Goal: Check status

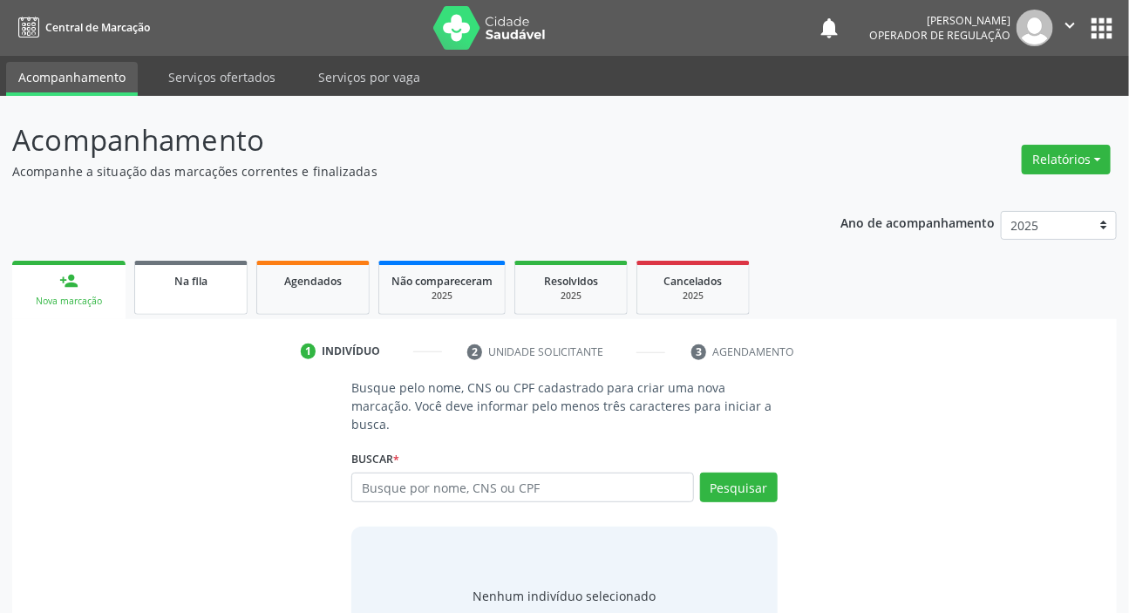
click at [198, 290] on link "Na fila" at bounding box center [190, 288] width 113 height 54
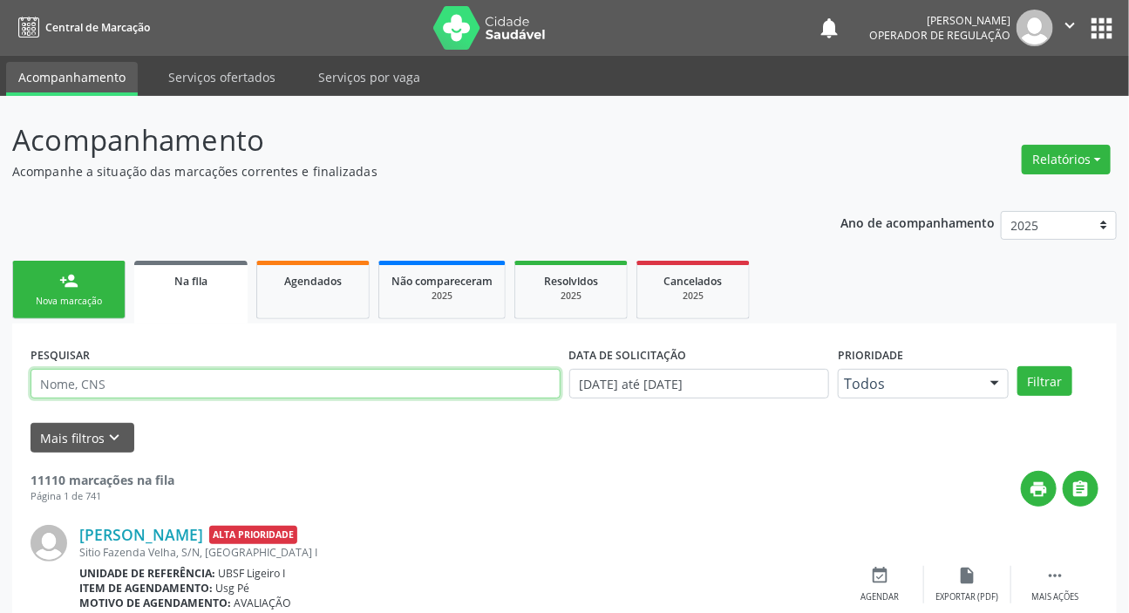
click at [216, 392] on input "text" at bounding box center [296, 384] width 530 height 30
type input "700007793458405"
click at [1018, 366] on button "Filtrar" at bounding box center [1045, 381] width 55 height 30
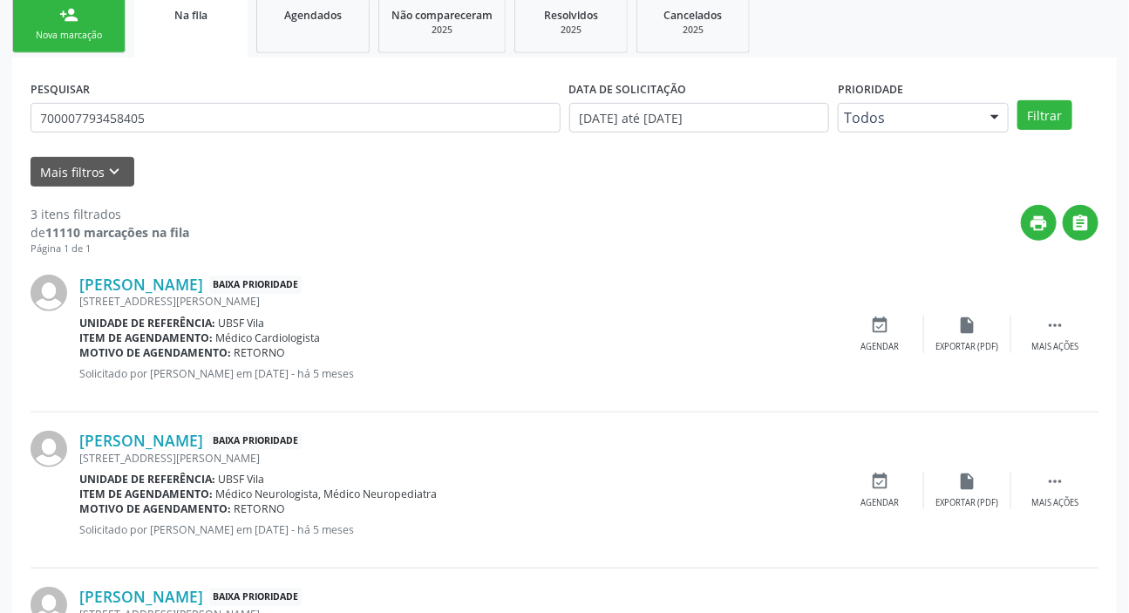
scroll to position [10, 0]
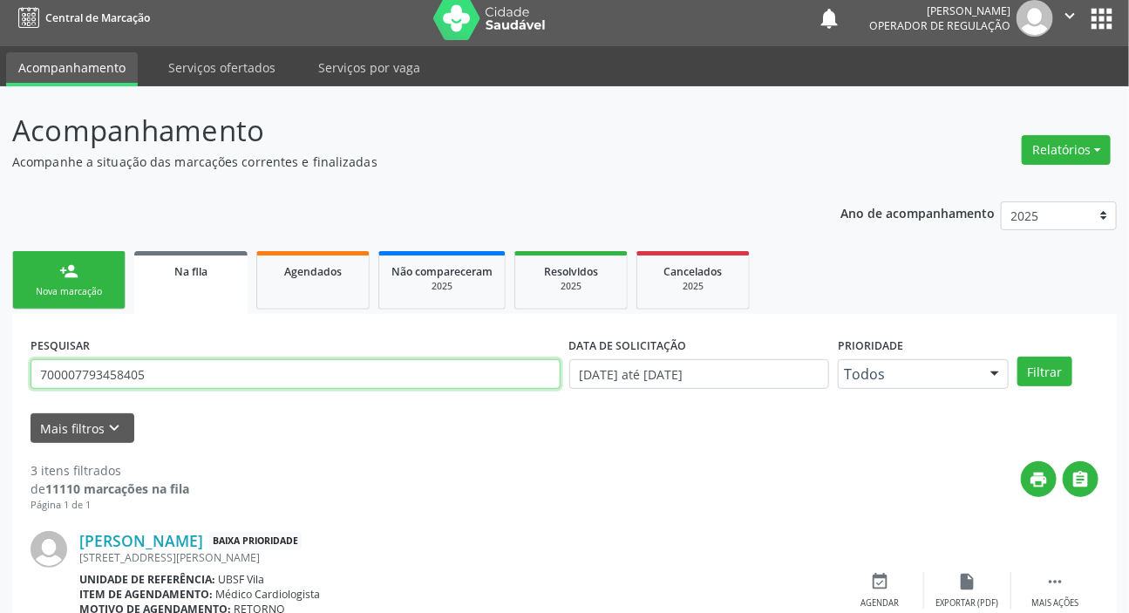
click at [174, 382] on input "700007793458405" at bounding box center [296, 374] width 530 height 30
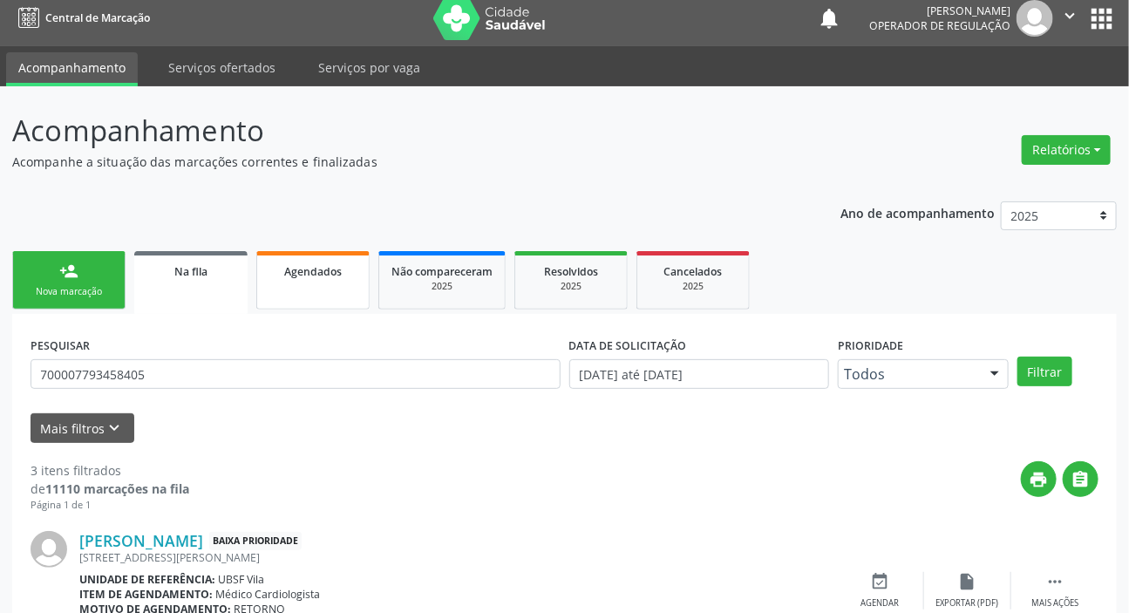
click at [302, 279] on link "Agendados" at bounding box center [312, 280] width 113 height 58
click at [302, 279] on span "Agendados" at bounding box center [313, 271] width 58 height 15
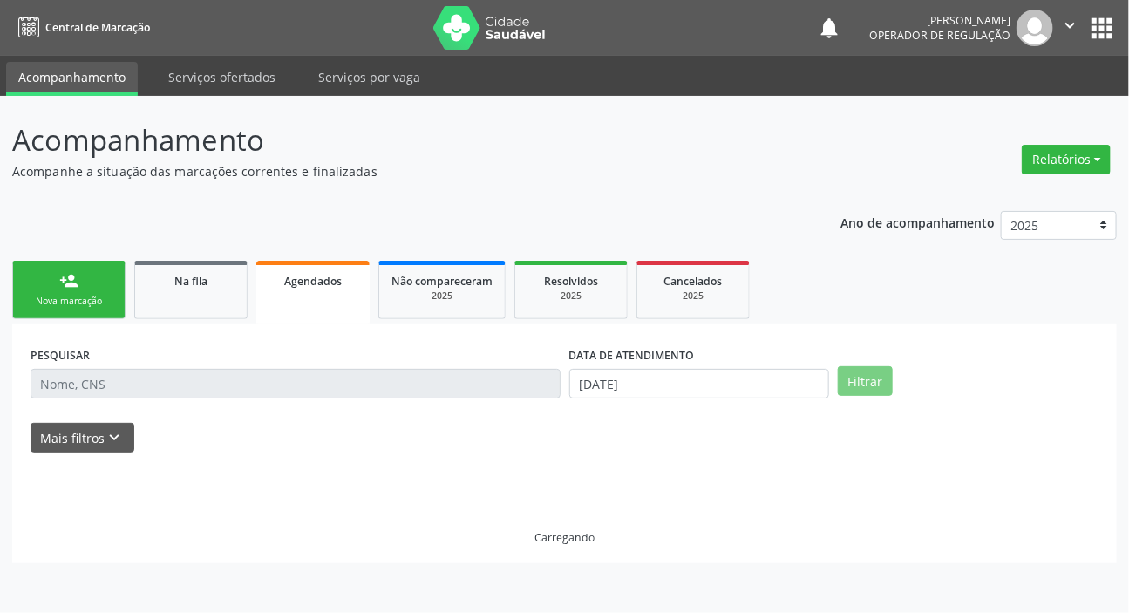
scroll to position [0, 0]
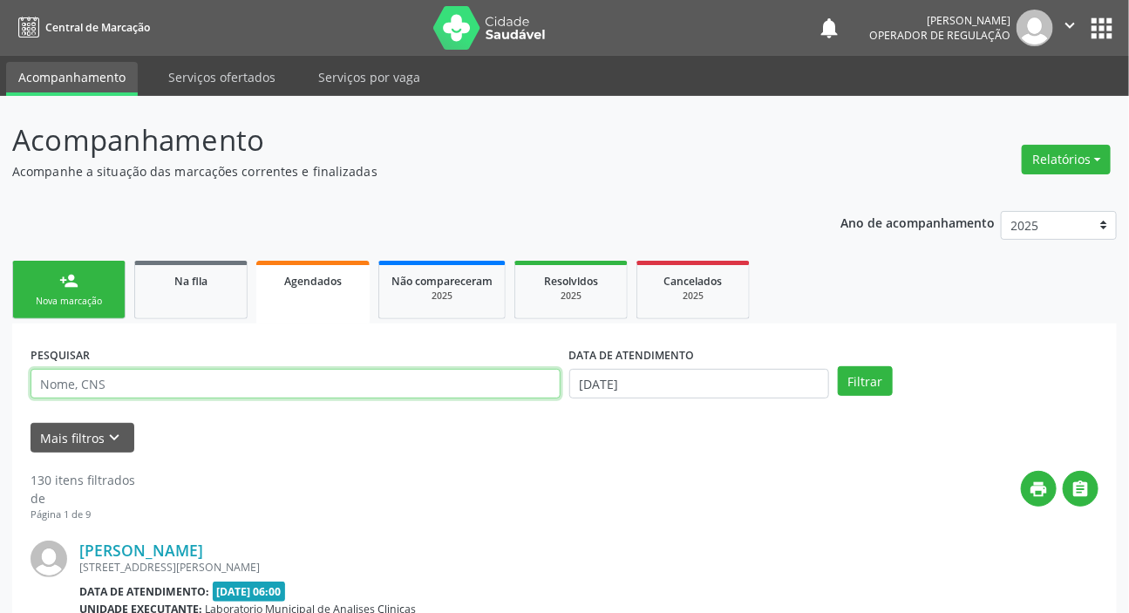
click at [246, 379] on input "text" at bounding box center [296, 384] width 530 height 30
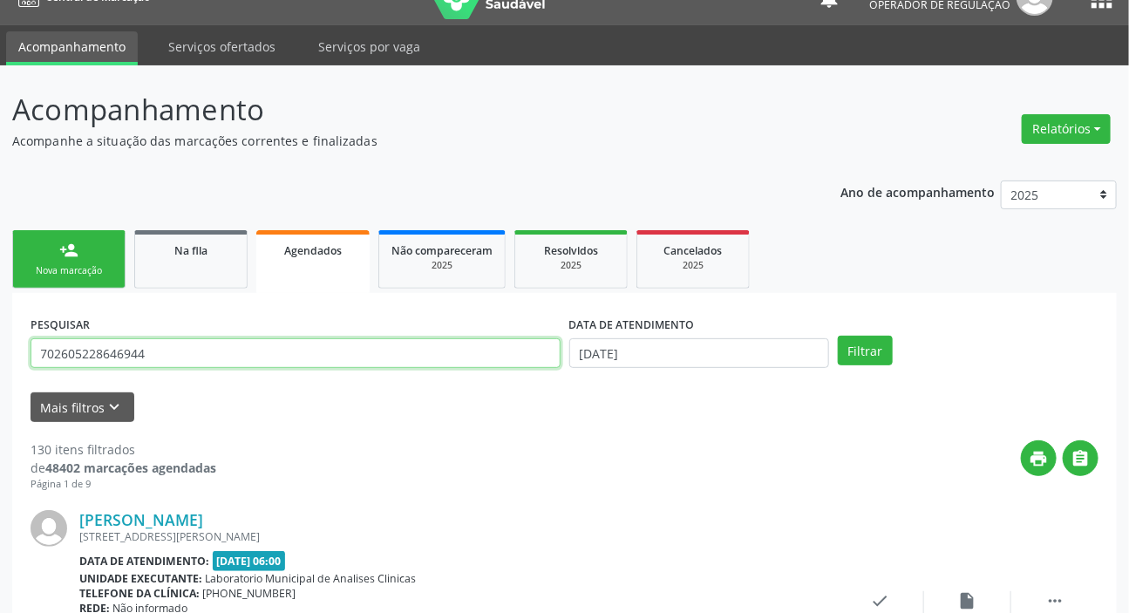
scroll to position [78, 0]
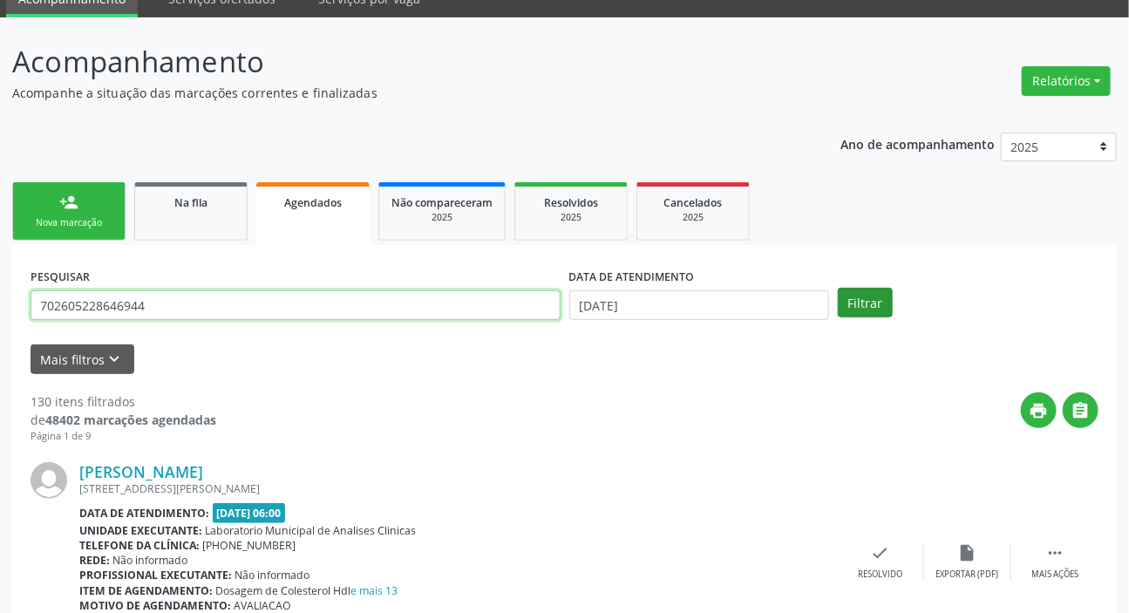
type input "702605228646944"
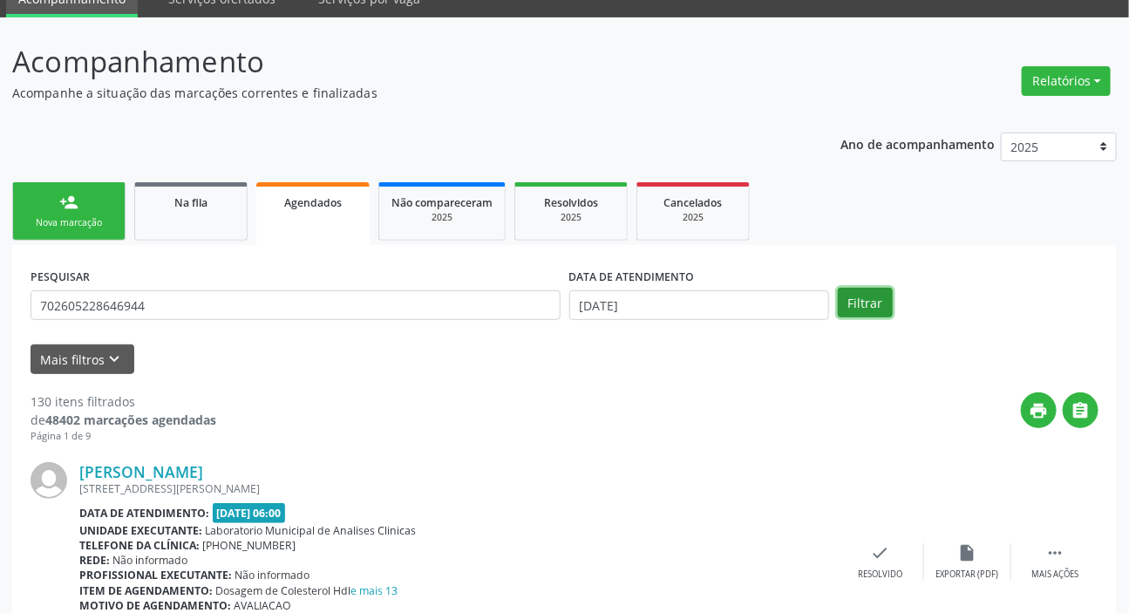
click at [876, 294] on button "Filtrar" at bounding box center [865, 303] width 55 height 30
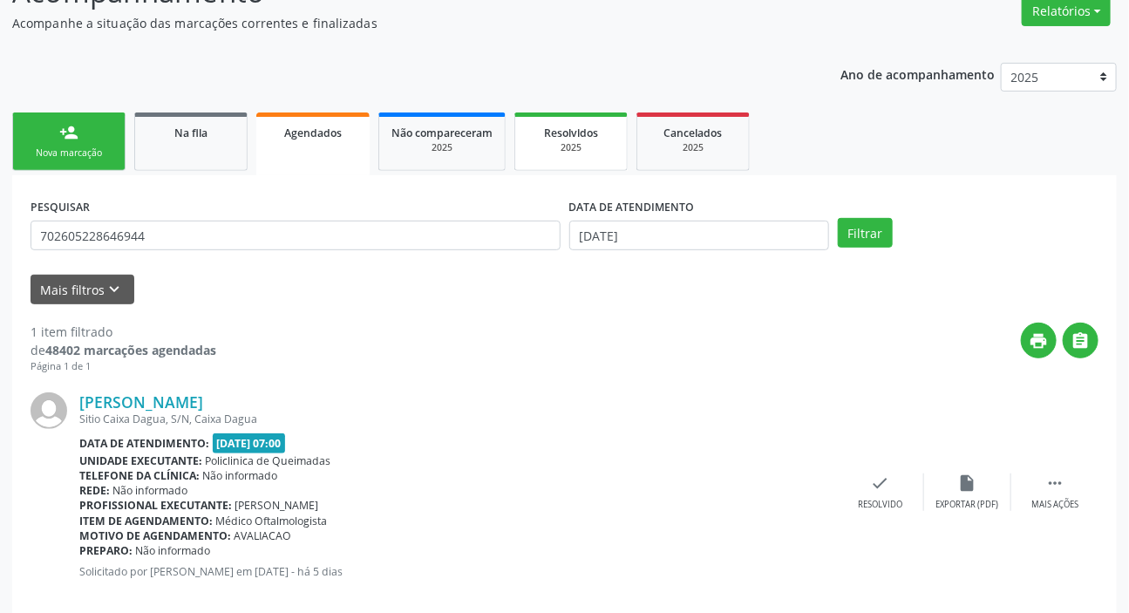
scroll to position [174, 0]
